Goal: Entertainment & Leisure: Consume media (video, audio)

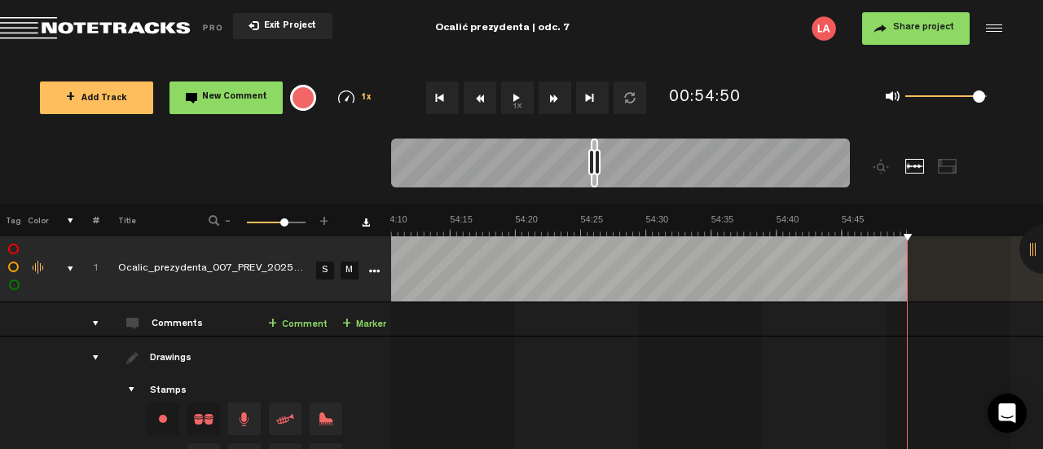
scroll to position [0, 42577]
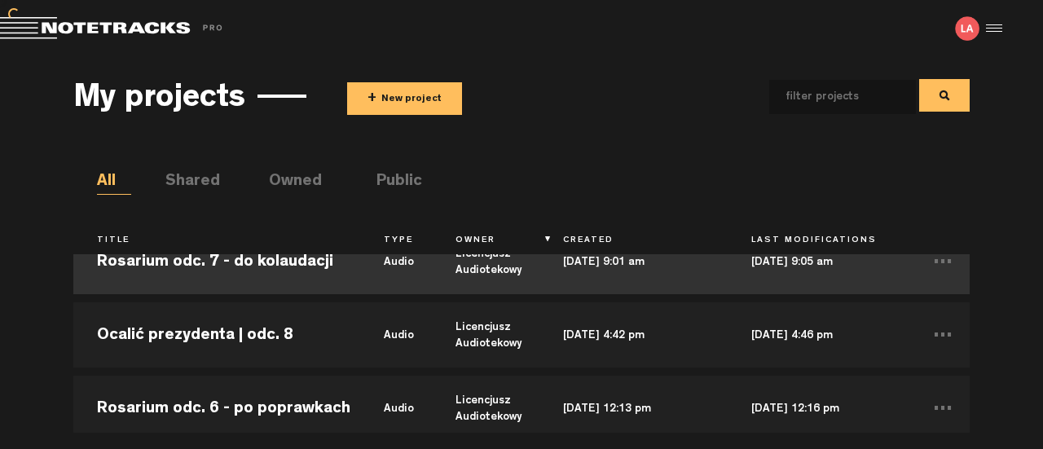
scroll to position [108, 0]
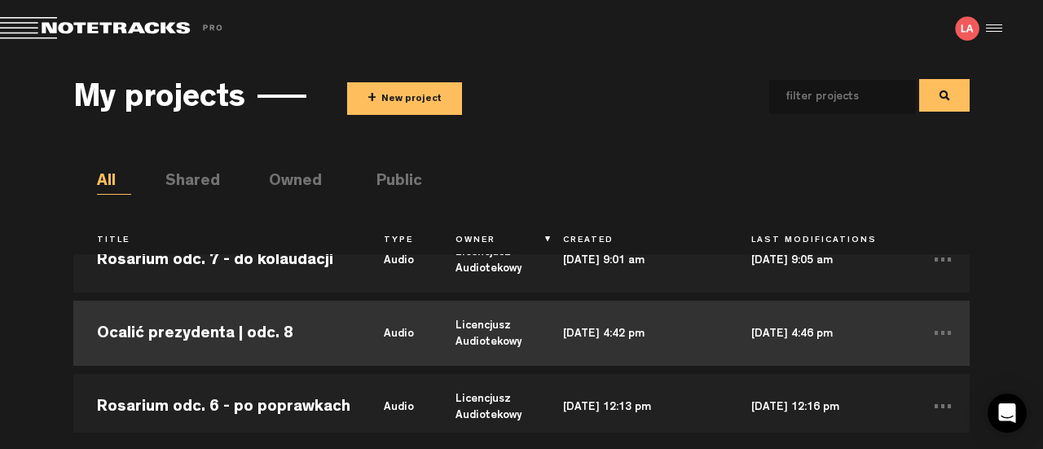
click at [304, 337] on td "Ocalić prezydenta | odc. 8" at bounding box center [216, 333] width 287 height 73
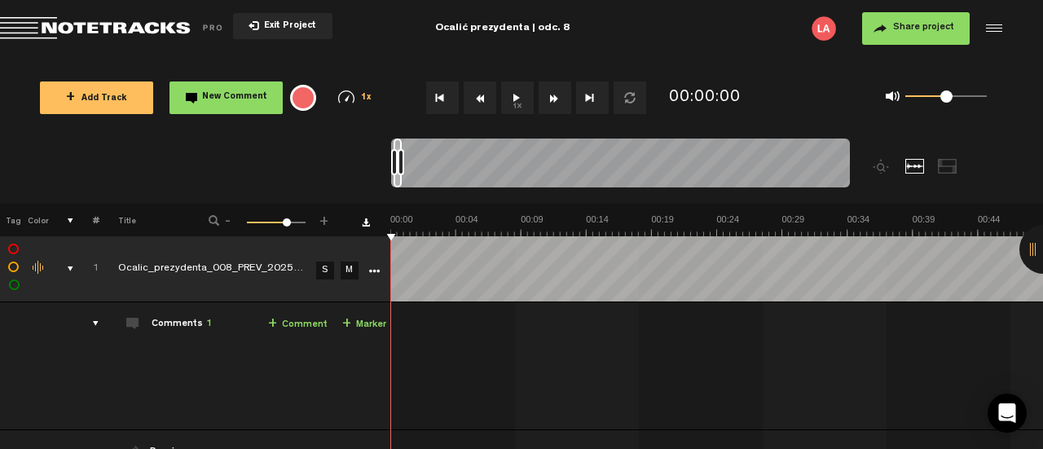
click at [519, 93] on button "1x" at bounding box center [517, 98] width 33 height 33
click at [513, 84] on button "1x" at bounding box center [517, 98] width 33 height 33
click at [514, 99] on button "1x" at bounding box center [517, 98] width 33 height 33
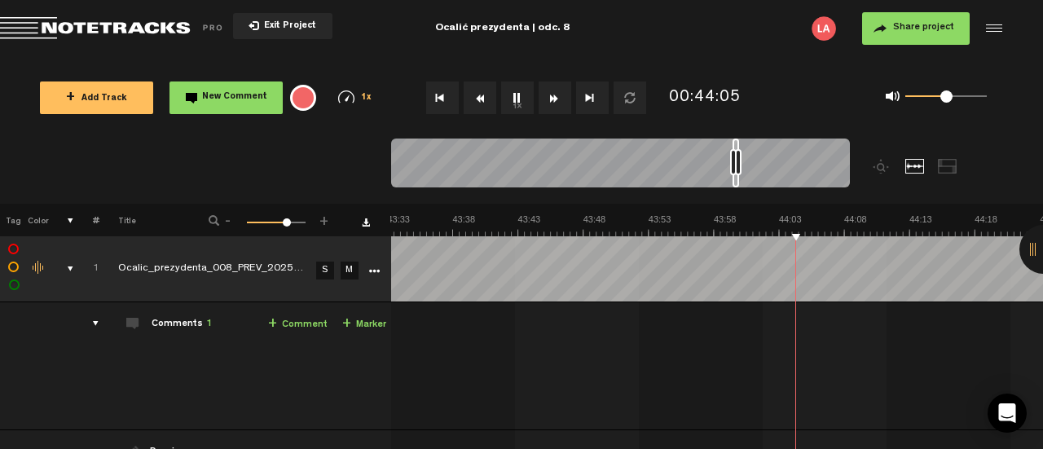
click at [525, 95] on button "1x" at bounding box center [517, 98] width 33 height 33
